Goal: Check status: Check status

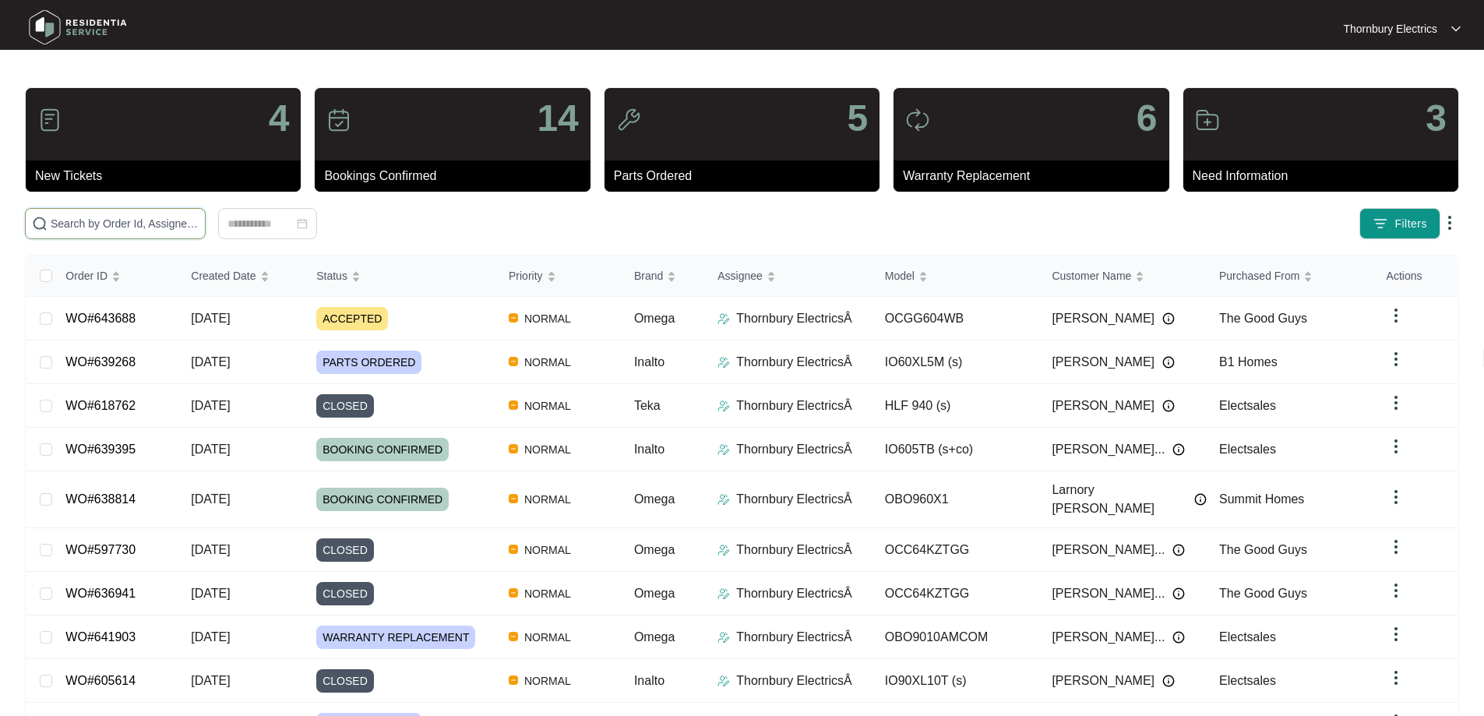
click at [140, 224] on input "text" at bounding box center [125, 223] width 148 height 17
paste input "635067"
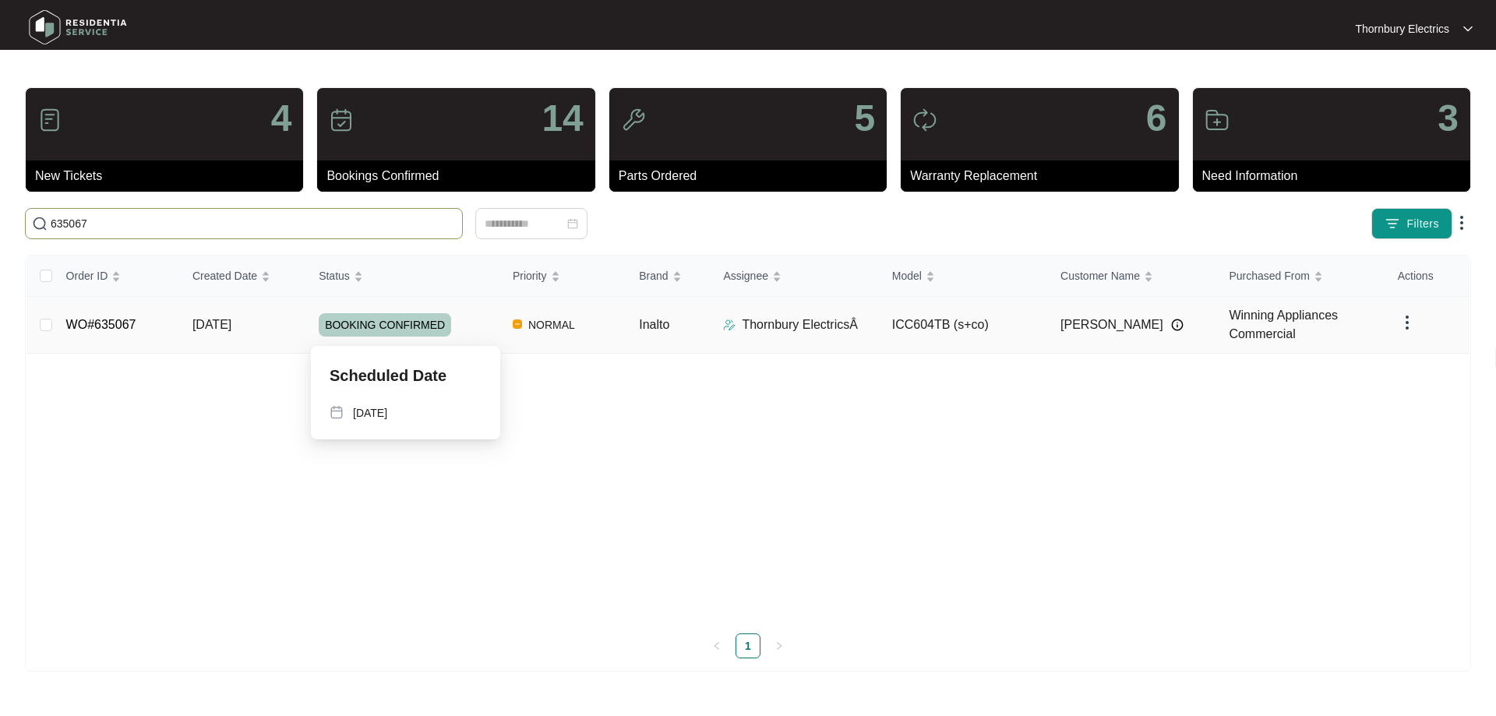
type input "635067"
click at [399, 323] on span "BOOKING CONFIRMED" at bounding box center [385, 324] width 132 height 23
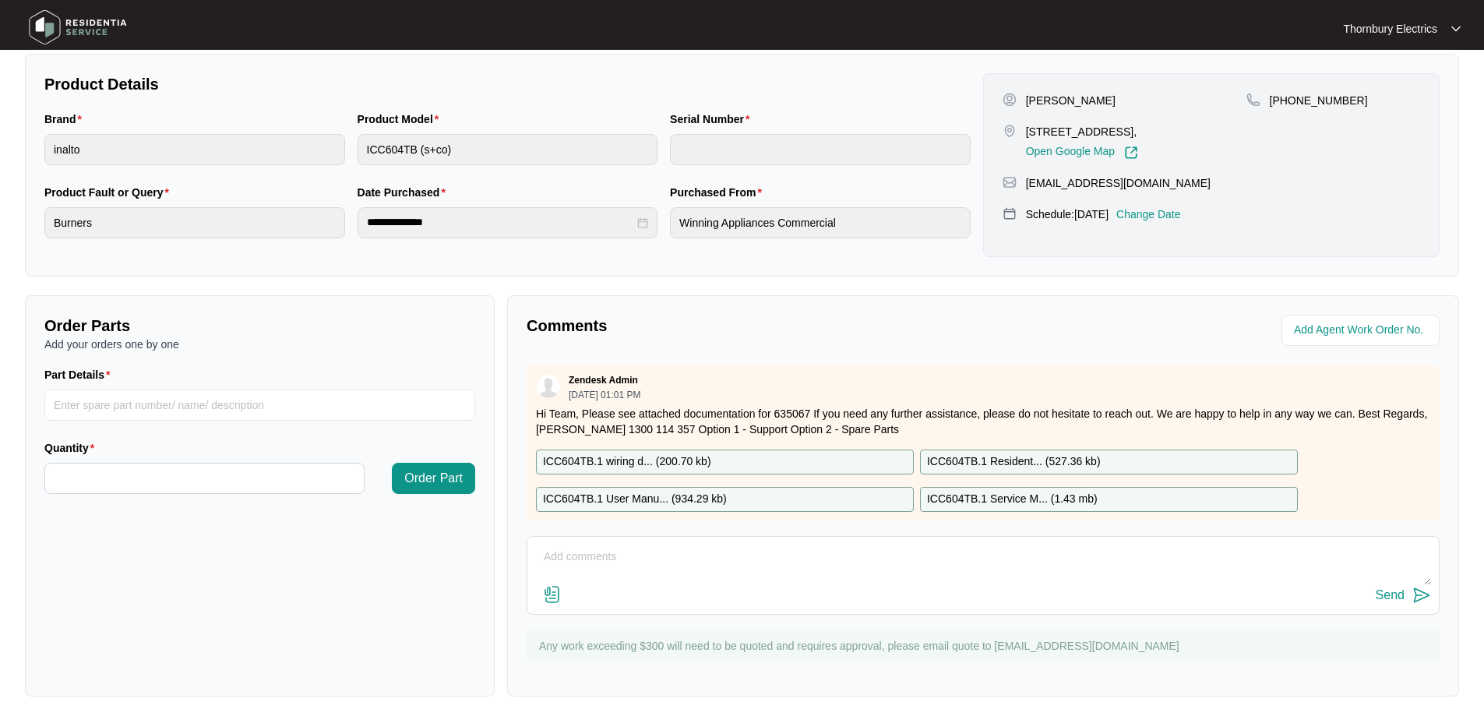
scroll to position [318, 0]
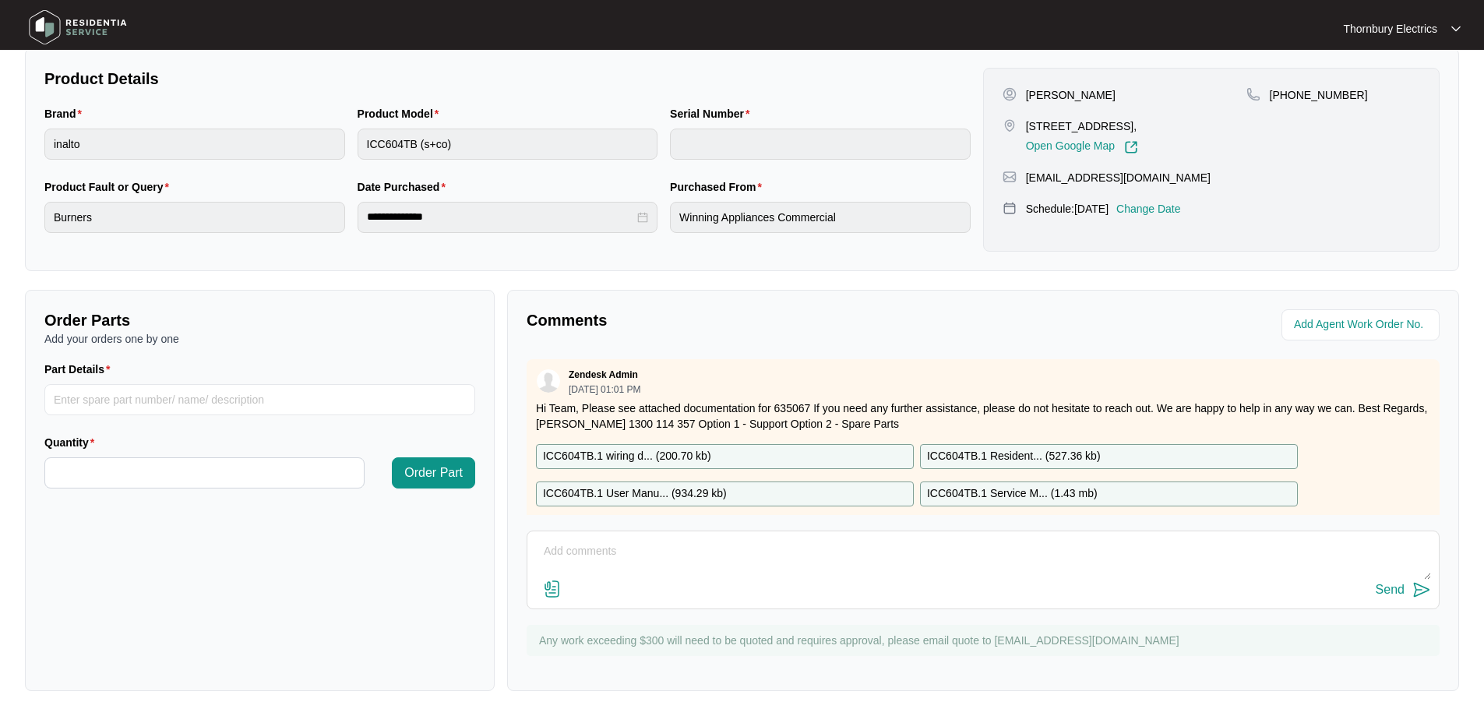
click at [614, 559] on textarea at bounding box center [983, 559] width 896 height 41
type textarea "Customer called, she had to rush kid to hospital so couldn't do the job [DATE].…"
click at [1401, 589] on div "Send" at bounding box center [1390, 590] width 29 height 14
